Goal: Check status

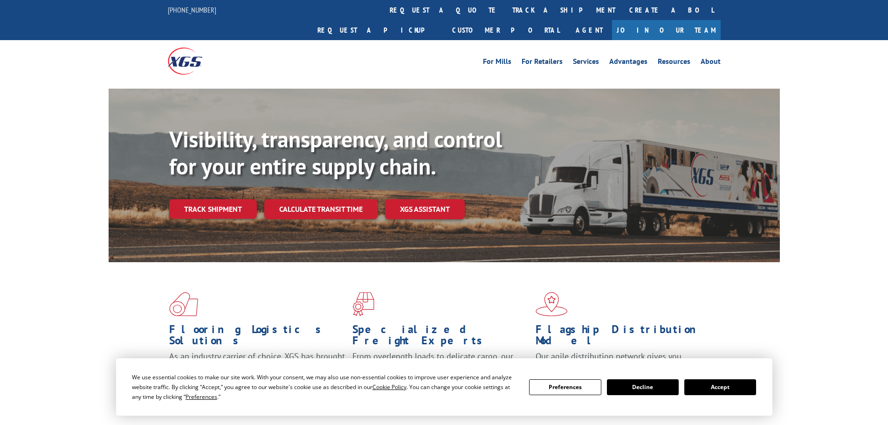
click at [243, 207] on div "Visibility, transparency, and control for your entire supply chain. Track shipm…" at bounding box center [474, 191] width 610 height 130
click at [219, 199] on link "Track shipment" at bounding box center [213, 209] width 88 height 20
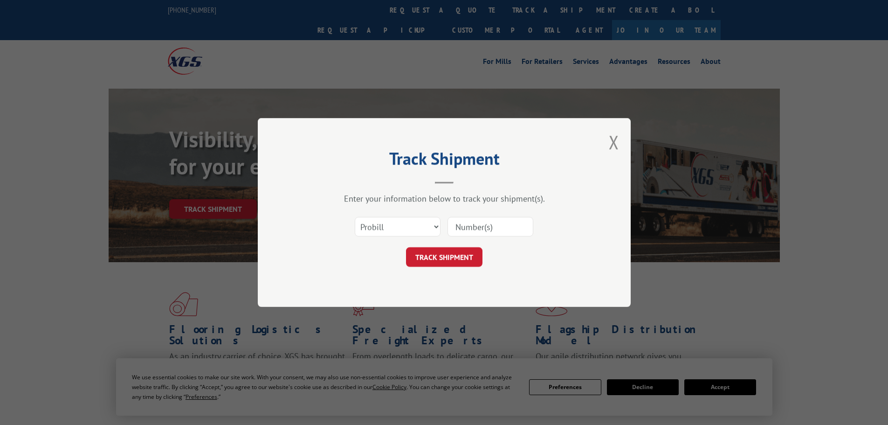
click at [432, 239] on div "Select category... Probill BOL PO" at bounding box center [444, 226] width 280 height 31
click at [388, 226] on select "Select category... Probill BOL PO" at bounding box center [398, 227] width 86 height 20
click at [355, 217] on select "Select category... Probill BOL PO" at bounding box center [398, 227] width 86 height 20
click at [377, 234] on select "Select category... Probill BOL PO" at bounding box center [398, 227] width 86 height 20
select select "po"
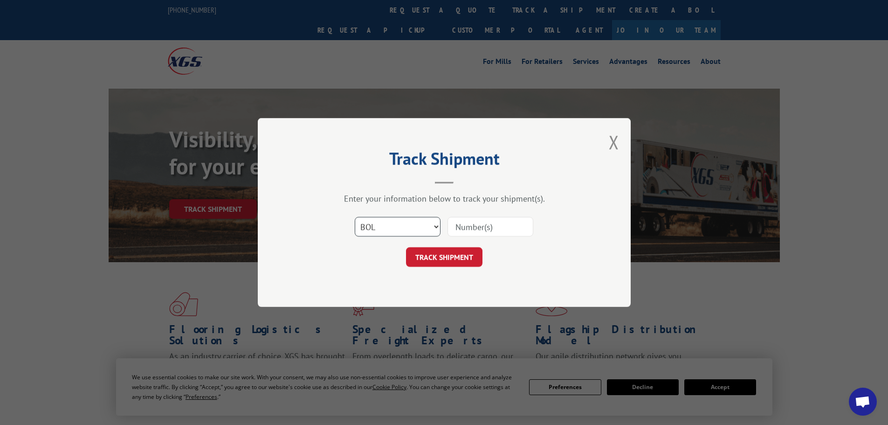
click at [355, 217] on select "Select category... Probill BOL PO" at bounding box center [398, 227] width 86 height 20
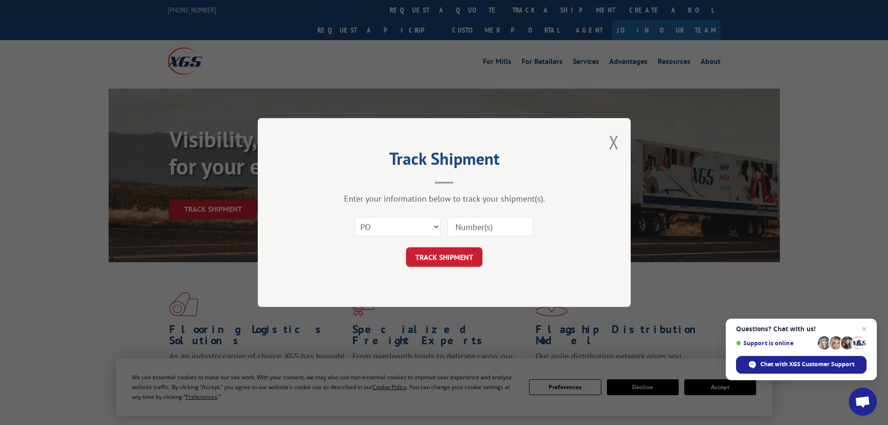
paste input "59508848"
type input "59508848"
click at [451, 268] on div "Track Shipment Enter your information below to track your shipment(s). Select c…" at bounding box center [444, 212] width 373 height 189
click at [448, 254] on button "TRACK SHIPMENT" at bounding box center [444, 257] width 76 height 20
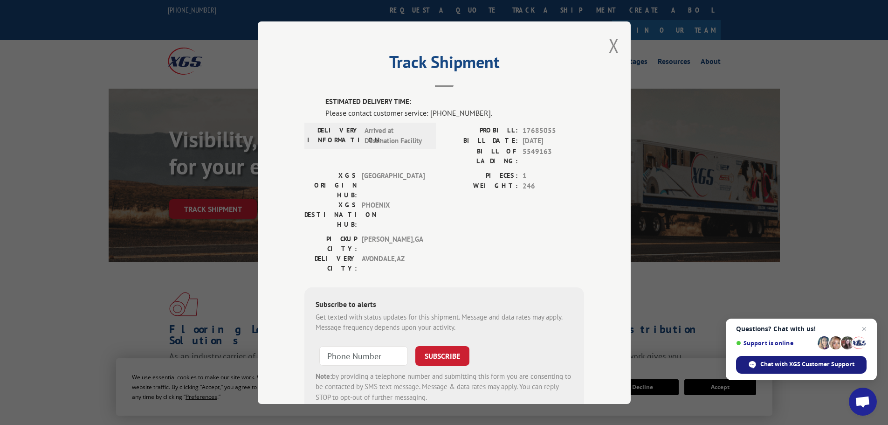
click at [817, 360] on span "Chat with XGS Customer Support" at bounding box center [807, 364] width 94 height 8
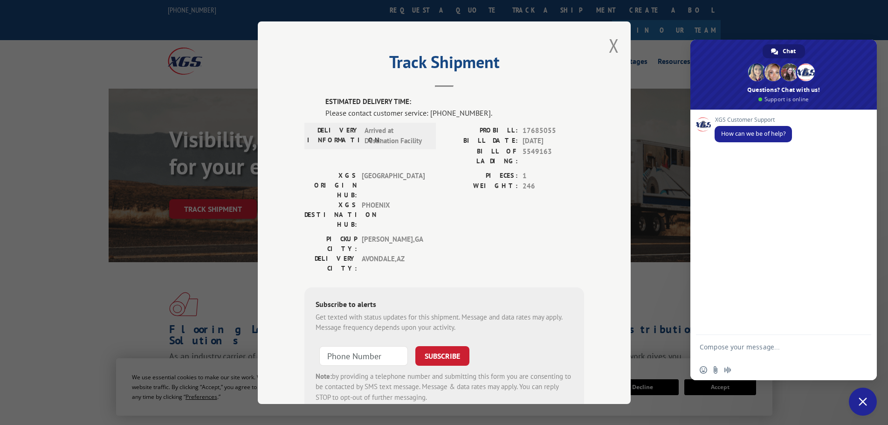
click at [753, 352] on textarea "Compose your message..." at bounding box center [773, 351] width 147 height 17
type textarea "check status on a PO"
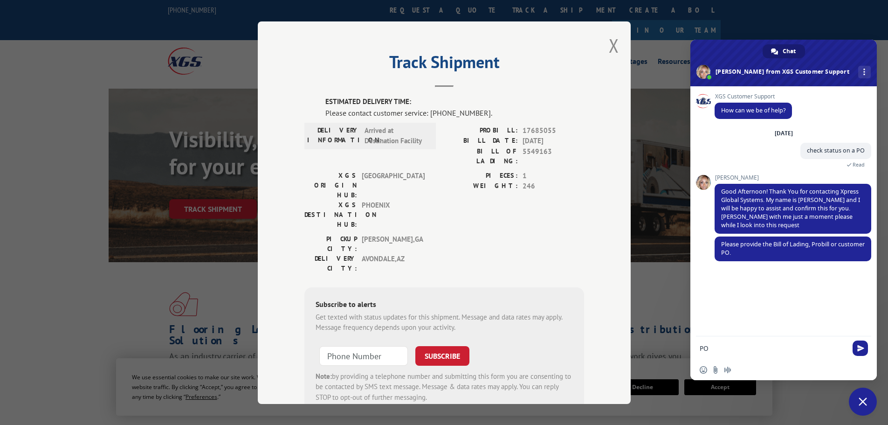
paste textarea "59508848"
type textarea "PO 59508848"
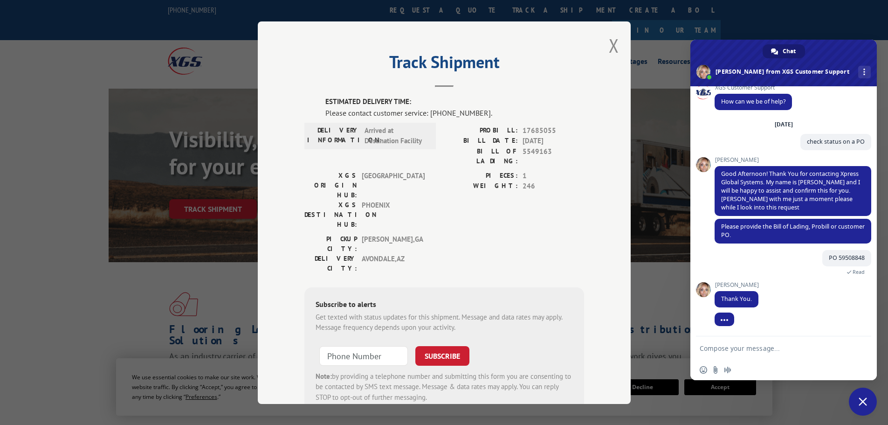
scroll to position [10, 0]
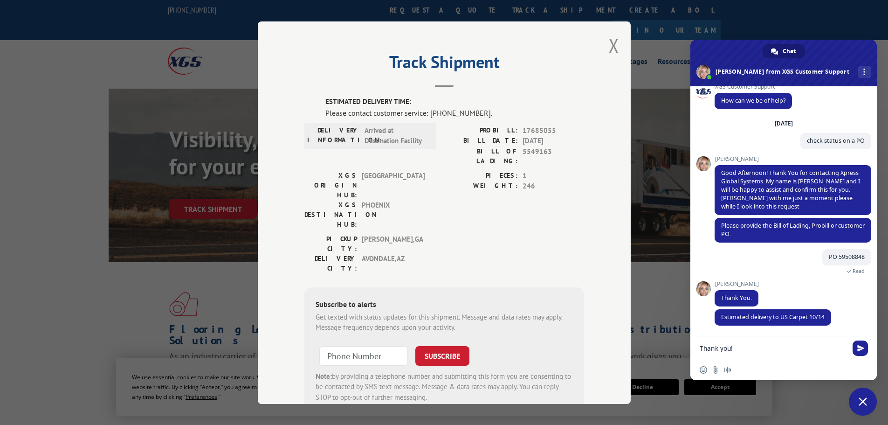
type textarea "Thank you!"
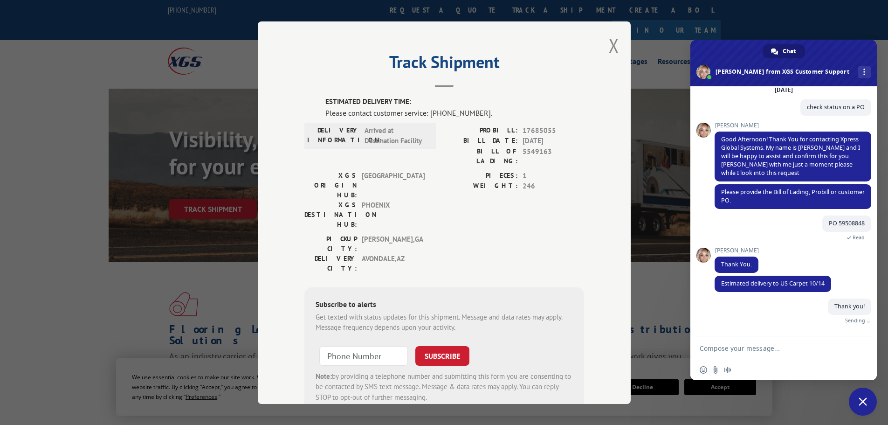
scroll to position [33, 0]
